Goal: Find specific page/section: Find specific page/section

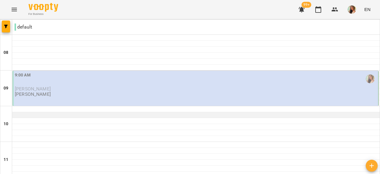
scroll to position [224, 0]
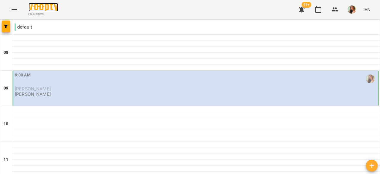
click at [51, 9] on img at bounding box center [44, 7] width 30 height 9
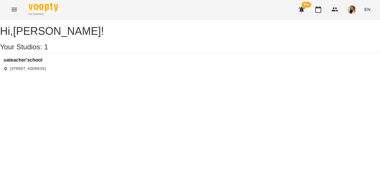
click at [18, 13] on button "Menu" at bounding box center [14, 9] width 14 height 14
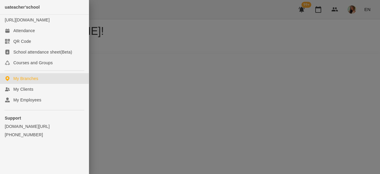
click at [340, 29] on div at bounding box center [190, 87] width 380 height 174
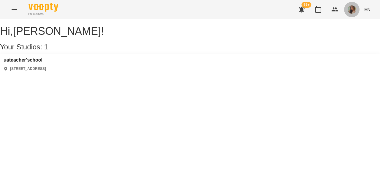
click at [352, 9] on img "button" at bounding box center [352, 9] width 8 height 8
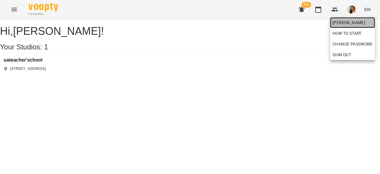
click at [342, 24] on span "[PERSON_NAME]" at bounding box center [353, 22] width 40 height 7
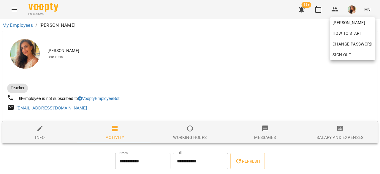
click at [334, 130] on div at bounding box center [190, 87] width 380 height 174
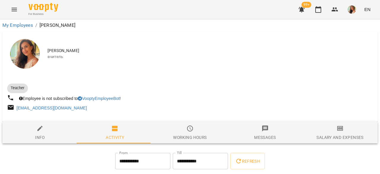
click at [337, 130] on icon "button" at bounding box center [340, 128] width 7 height 7
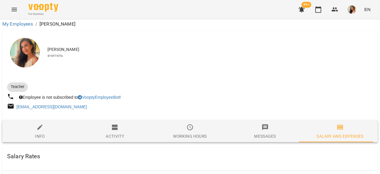
scroll to position [425, 0]
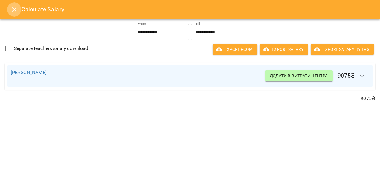
click at [12, 11] on icon "Close" at bounding box center [14, 9] width 4 height 4
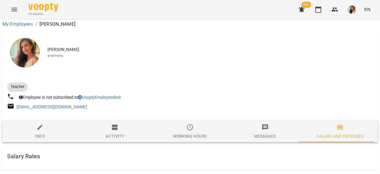
click at [13, 11] on icon "Menu" at bounding box center [14, 10] width 5 height 4
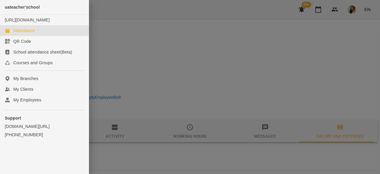
click at [32, 34] on div "Attendance" at bounding box center [24, 31] width 22 height 6
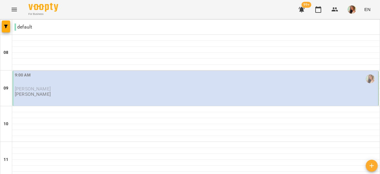
scroll to position [399, 0]
